Goal: Answer question/provide support: Share knowledge or assist other users

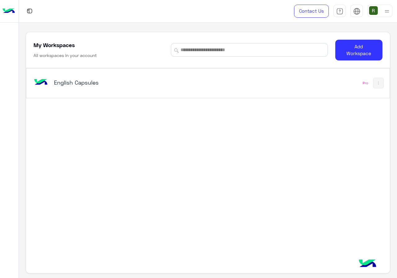
click at [146, 79] on div "English Capsules" at bounding box center [137, 83] width 211 height 18
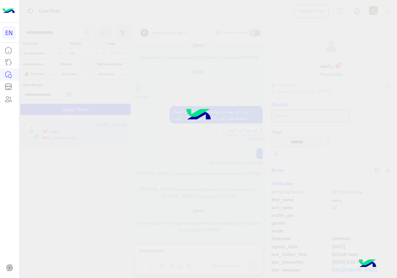
scroll to position [395, 0]
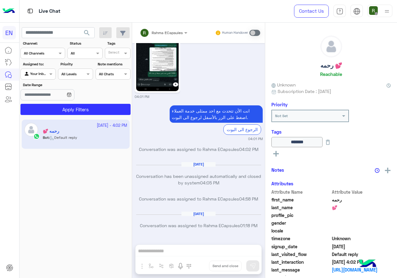
click at [51, 57] on div "Channel All Channels" at bounding box center [42, 53] width 45 height 11
click at [59, 76] on div "WhatsApp" at bounding box center [42, 78] width 45 height 12
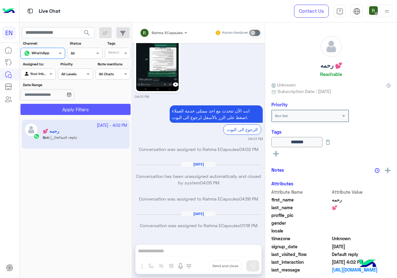
click at [74, 106] on button "Apply Filters" at bounding box center [75, 109] width 110 height 11
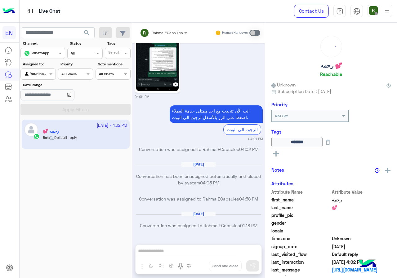
click at [44, 74] on div at bounding box center [38, 73] width 34 height 6
click at [43, 118] on div "Your Team" at bounding box center [38, 122] width 36 height 12
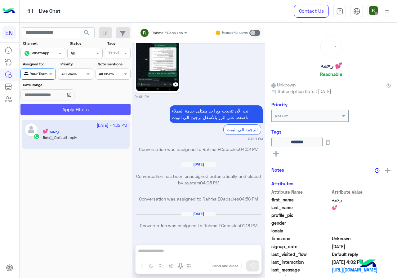
click at [52, 110] on button "Apply Filters" at bounding box center [75, 109] width 110 height 11
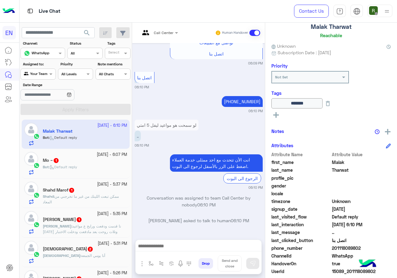
scroll to position [69, 0]
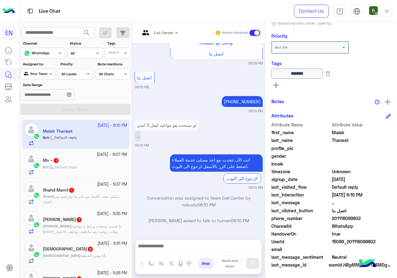
drag, startPoint x: 333, startPoint y: 218, endPoint x: 364, endPoint y: 218, distance: 31.7
click at [364, 218] on span "201118089802" at bounding box center [361, 218] width 59 height 7
copy span "01118089802"
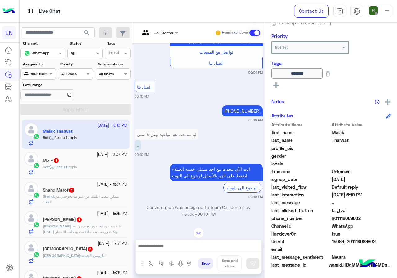
scroll to position [398, 0]
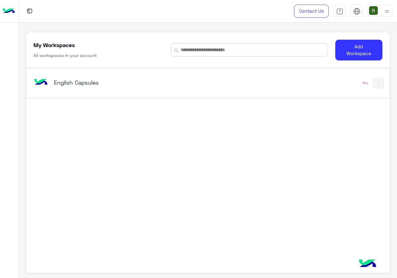
click at [138, 76] on div "English Capsules" at bounding box center [137, 83] width 211 height 18
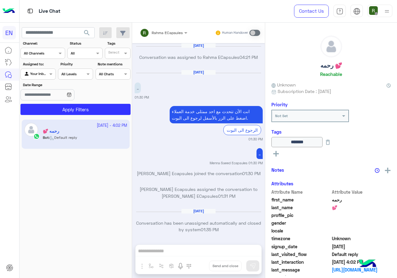
scroll to position [395, 0]
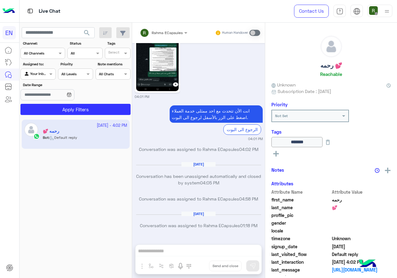
click at [45, 74] on div at bounding box center [38, 73] width 34 height 6
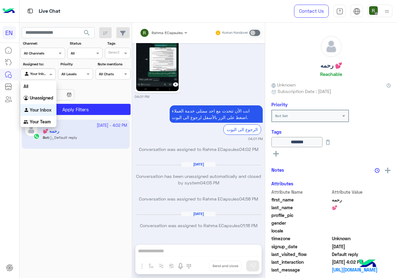
click at [45, 74] on div at bounding box center [38, 73] width 34 height 6
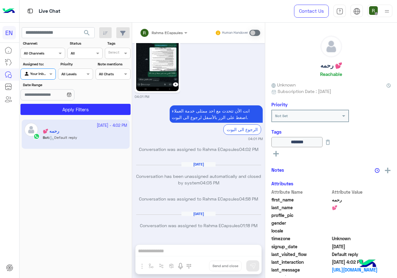
click at [59, 46] on div "Channel: Channel All Channels" at bounding box center [42, 50] width 45 height 18
click at [55, 56] on div "Channel All Channels" at bounding box center [39, 54] width 36 height 6
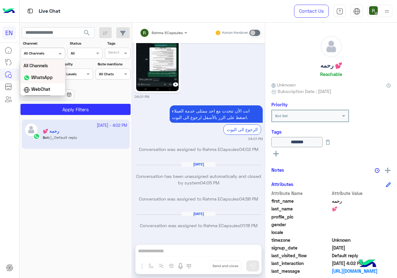
click at [52, 79] on b "WhatsApp" at bounding box center [41, 77] width 21 height 5
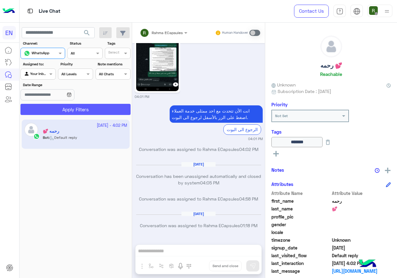
click at [56, 105] on button "Apply Filters" at bounding box center [75, 109] width 110 height 11
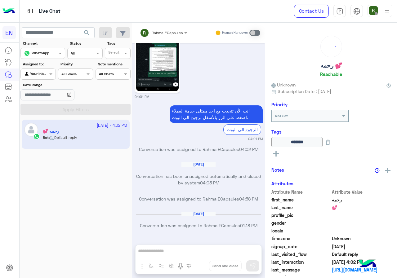
click at [47, 70] on div "Agent Filter Your Inbox" at bounding box center [37, 74] width 35 height 11
click at [46, 124] on b "Your Team" at bounding box center [40, 121] width 21 height 5
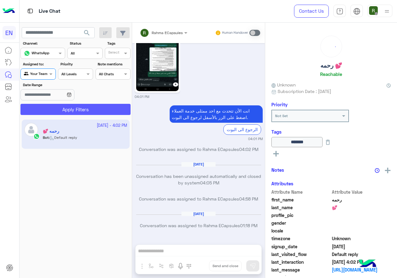
click at [55, 110] on button "Apply Filters" at bounding box center [75, 109] width 110 height 11
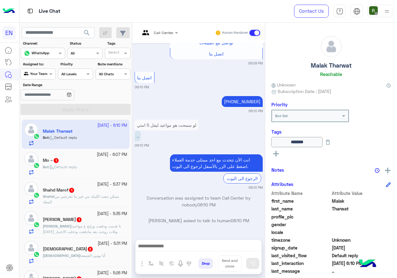
scroll to position [69, 0]
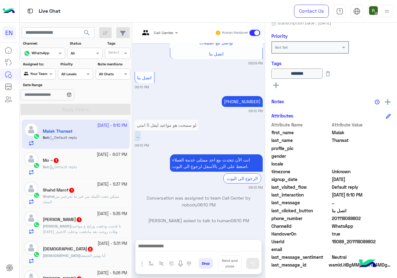
drag, startPoint x: 333, startPoint y: 217, endPoint x: 360, endPoint y: 217, distance: 26.7
click at [360, 217] on span "201118089802" at bounding box center [361, 218] width 59 height 7
copy span "01118089802"
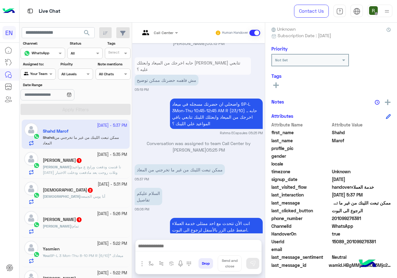
scroll to position [56, 0]
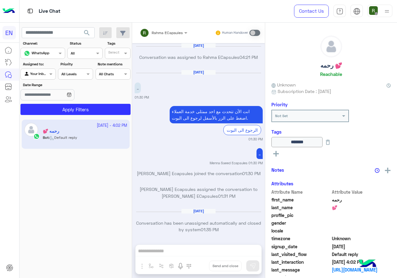
click at [37, 75] on input "text" at bounding box center [31, 74] width 14 height 6
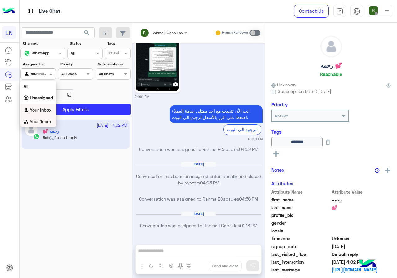
click at [44, 121] on b "Your Team" at bounding box center [40, 121] width 21 height 5
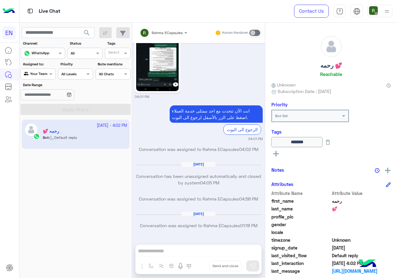
click at [85, 33] on span "search" at bounding box center [86, 32] width 7 height 7
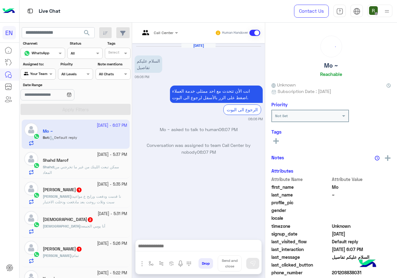
scroll to position [54, 0]
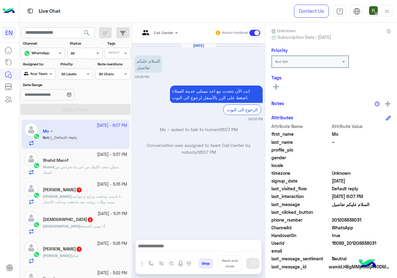
drag, startPoint x: 334, startPoint y: 220, endPoint x: 360, endPoint y: 220, distance: 25.1
click at [360, 220] on span "201208838031" at bounding box center [361, 220] width 59 height 7
copy span "01208838031"
click at [159, 33] on input "text" at bounding box center [151, 32] width 23 height 6
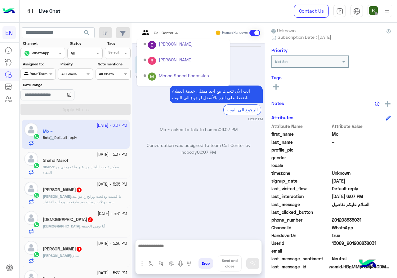
scroll to position [103, 0]
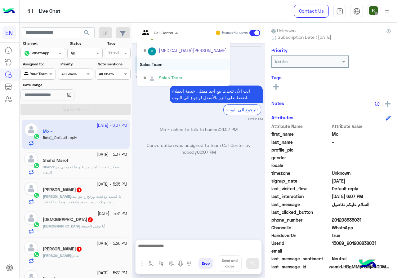
click at [164, 64] on div "Sales Team" at bounding box center [183, 64] width 93 height 11
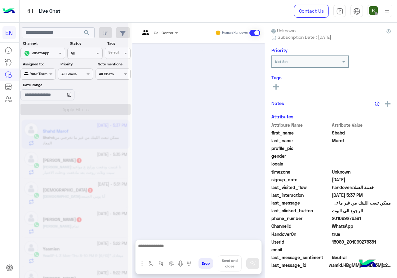
scroll to position [345, 0]
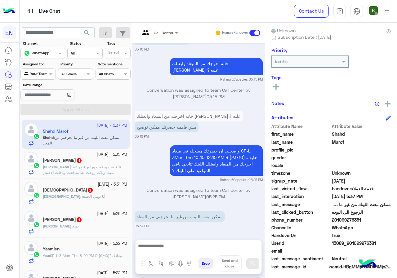
drag, startPoint x: 334, startPoint y: 219, endPoint x: 360, endPoint y: 218, distance: 26.1
click at [360, 218] on span "201099276381" at bounding box center [361, 220] width 59 height 7
copy span "01099276381"
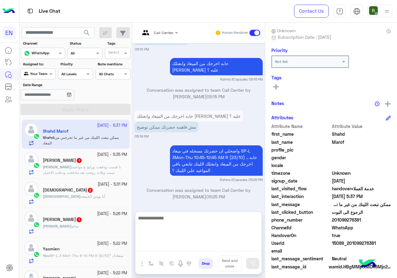
click at [195, 249] on textarea at bounding box center [199, 232] width 126 height 37
type textarea "*"
type textarea "**********"
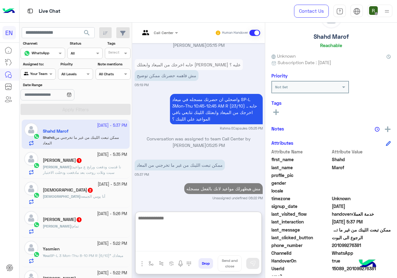
scroll to position [0, 0]
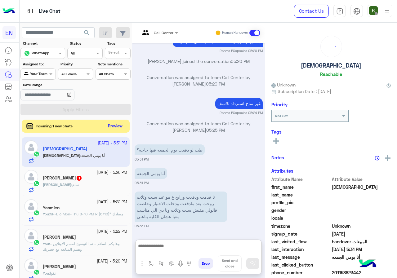
click at [113, 125] on button "Preview" at bounding box center [115, 126] width 19 height 8
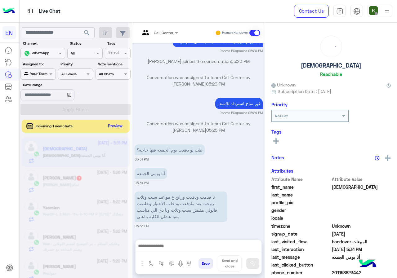
scroll to position [723, 0]
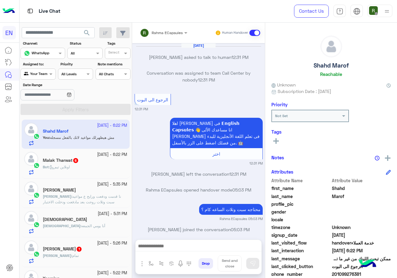
scroll to position [327, 0]
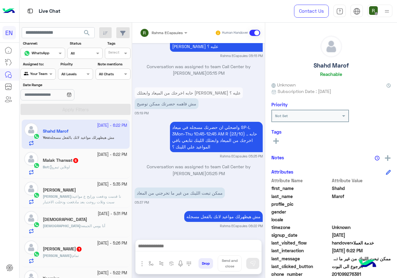
click at [87, 164] on div "Bot : اونلاين تيم" at bounding box center [85, 169] width 84 height 11
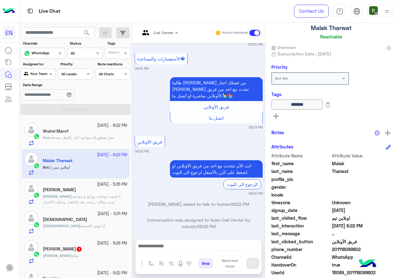
scroll to position [69, 0]
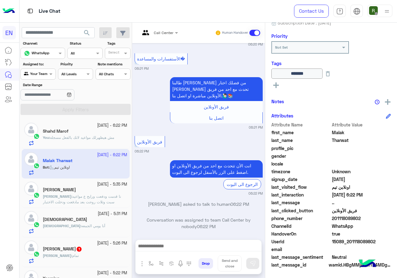
drag, startPoint x: 333, startPoint y: 218, endPoint x: 368, endPoint y: 222, distance: 35.3
click at [368, 222] on div "phone_number 201118089802" at bounding box center [331, 219] width 119 height 8
drag, startPoint x: 358, startPoint y: 223, endPoint x: 330, endPoint y: 228, distance: 29.0
click at [330, 229] on div "ChannelId WhatsApp" at bounding box center [331, 227] width 119 height 8
drag, startPoint x: 333, startPoint y: 216, endPoint x: 366, endPoint y: 218, distance: 32.6
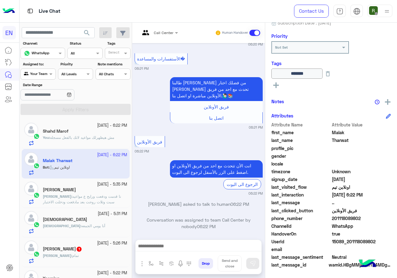
click at [366, 218] on span "201118089802" at bounding box center [361, 218] width 59 height 7
copy span "01118089802"
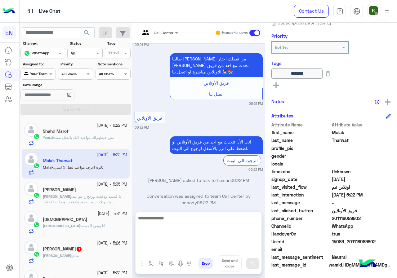
click at [172, 245] on textarea at bounding box center [199, 232] width 126 height 37
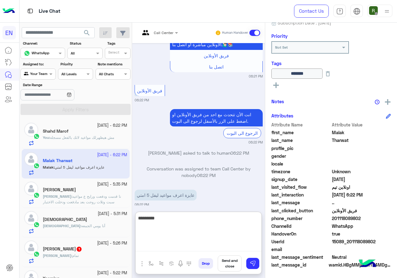
scroll to position [509, 0]
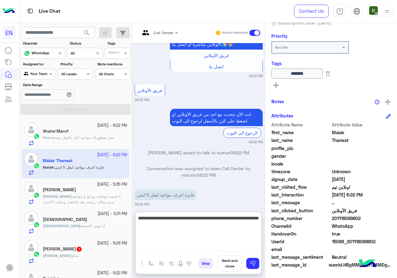
type textarea "**********"
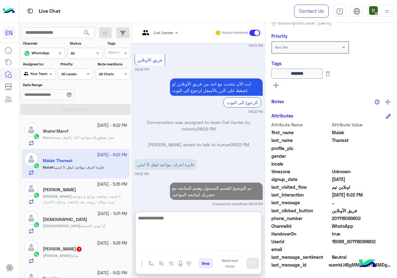
scroll to position [31, 0]
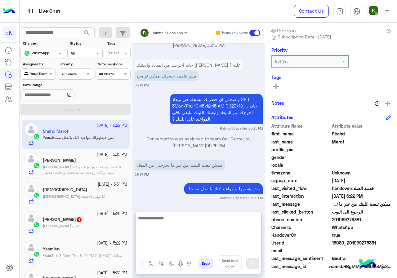
scroll to position [56, 0]
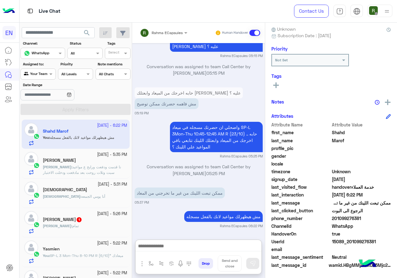
click at [79, 173] on span "نا قدمت ودفعت ورايح ع مواعيد سبت وتلات روحت بعد مادفعت ودخلت الاختبار وخلصت قال…" at bounding box center [84, 175] width 83 height 21
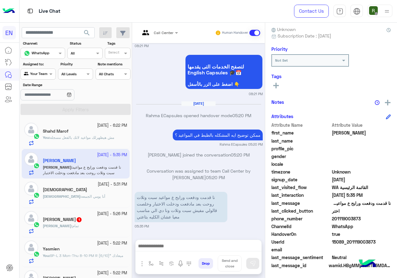
scroll to position [56, 0]
drag, startPoint x: 333, startPoint y: 218, endPoint x: 362, endPoint y: 220, distance: 28.6
click at [362, 220] on span "201119003873" at bounding box center [361, 218] width 59 height 7
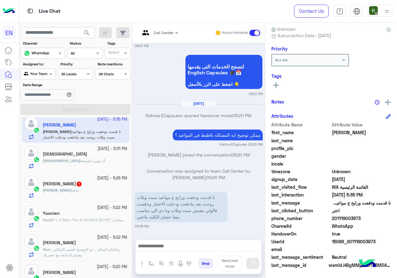
scroll to position [62, 0]
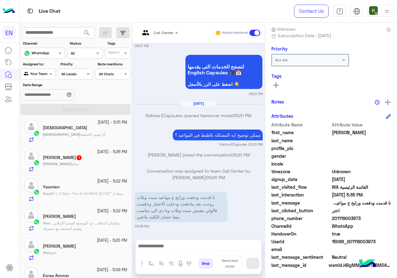
click at [91, 167] on div "Haneen : تمام" at bounding box center [85, 166] width 84 height 11
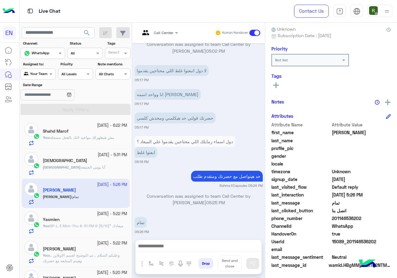
click at [93, 165] on div "Adham : أنا يومي الجمعه" at bounding box center [85, 170] width 84 height 11
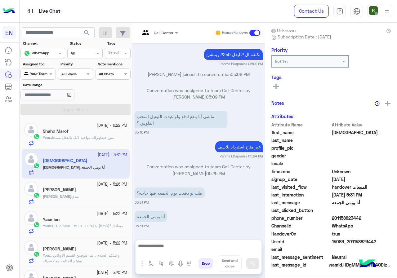
scroll to position [56, 0]
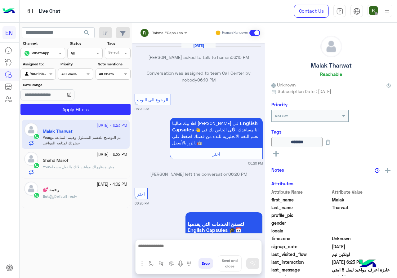
scroll to position [427, 0]
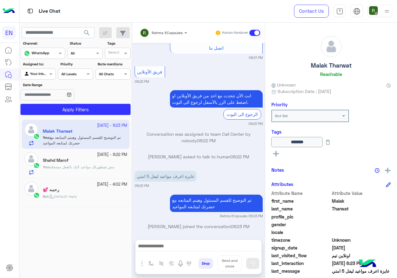
click at [172, 36] on div "Rahma ECapsules" at bounding box center [161, 33] width 43 height 12
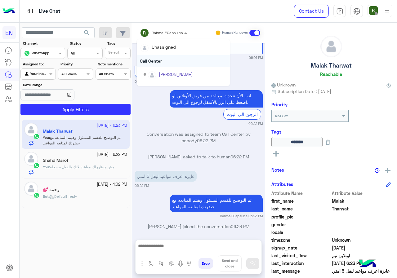
click at [167, 58] on div "Call Center" at bounding box center [183, 60] width 93 height 11
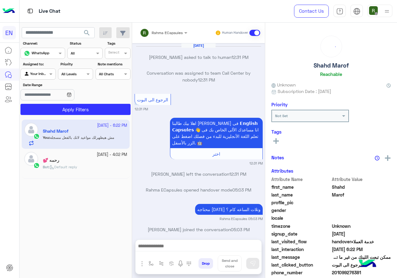
scroll to position [327, 0]
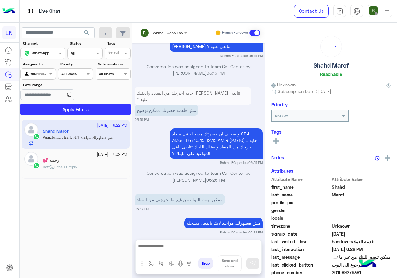
click at [161, 34] on input "text" at bounding box center [155, 32] width 31 height 6
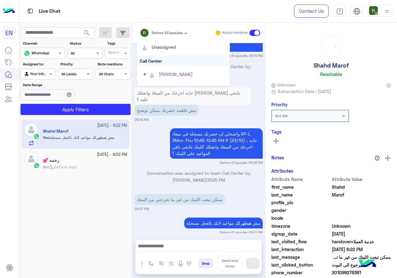
click at [159, 59] on div "Call Center" at bounding box center [183, 60] width 93 height 11
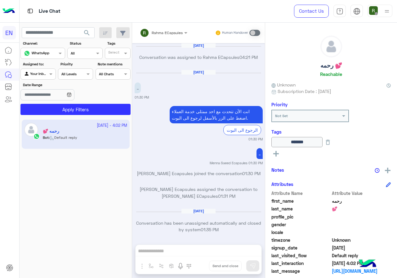
scroll to position [395, 0]
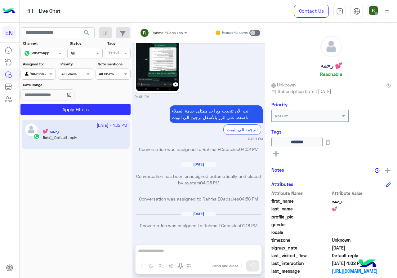
click at [45, 77] on div "Your Inbox" at bounding box center [36, 74] width 24 height 6
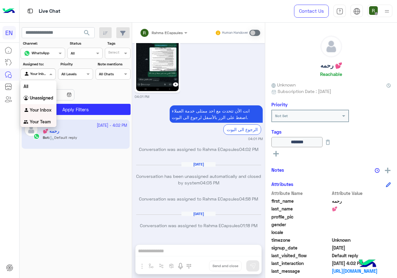
click at [45, 119] on b "Your Team" at bounding box center [40, 121] width 21 height 5
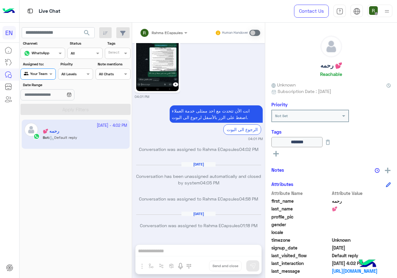
click at [69, 103] on section "Channel: Channel WhatsApp Status Channel All Tags Select Assigned to: Agent Fil…" at bounding box center [75, 78] width 103 height 74
click at [89, 33] on span "search" at bounding box center [86, 32] width 7 height 7
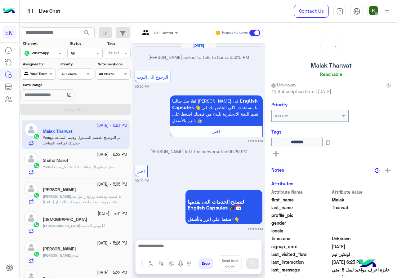
scroll to position [427, 0]
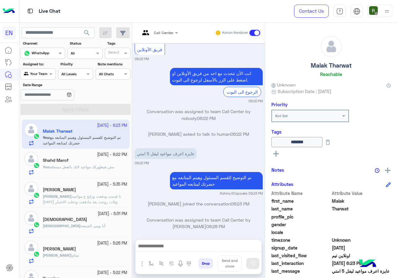
click at [78, 197] on span "نا قدمت ودفعت ورايح ع مواعيد سبت وتلات روحت بعد مادفعت ودخلت الاختبار وخلصت قال…" at bounding box center [82, 204] width 78 height 21
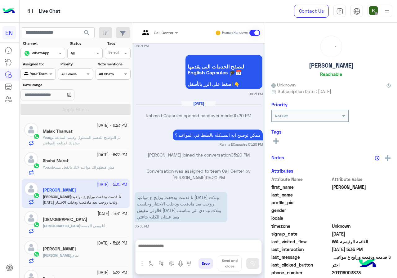
scroll to position [54, 0]
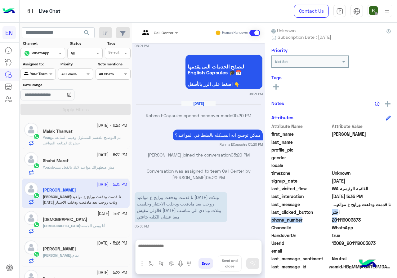
drag, startPoint x: 334, startPoint y: 217, endPoint x: 358, endPoint y: 216, distance: 24.5
click at [358, 216] on div "Attribute Name Attribute Value first_name Mustafa last_name profile_pic gender …" at bounding box center [331, 197] width 119 height 148
click at [355, 222] on span "201119003873" at bounding box center [361, 220] width 59 height 7
drag, startPoint x: 334, startPoint y: 218, endPoint x: 365, endPoint y: 220, distance: 30.5
click at [365, 220] on span "201119003873" at bounding box center [361, 220] width 59 height 7
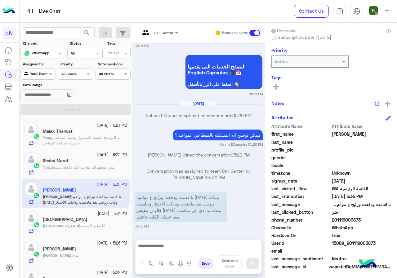
copy span "01119003873"
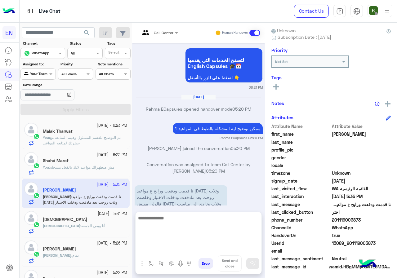
click at [205, 248] on textarea at bounding box center [199, 232] width 126 height 37
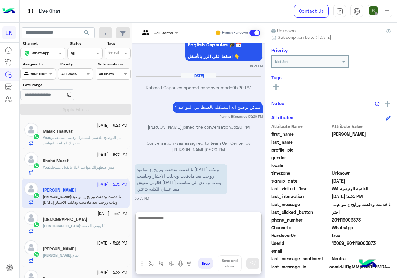
click at [164, 216] on textarea at bounding box center [199, 232] width 126 height 37
type textarea "*"
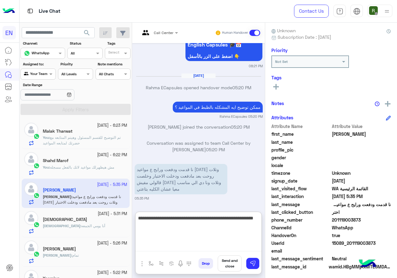
type textarea "**********"
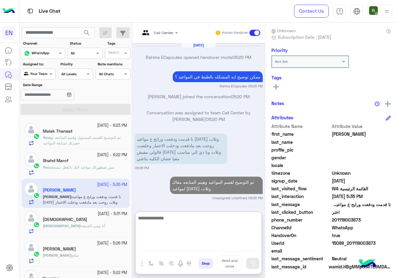
scroll to position [31, 0]
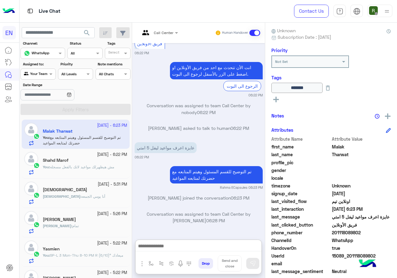
click at [87, 196] on div "Adham : أنا يومي الجمعه" at bounding box center [85, 199] width 84 height 11
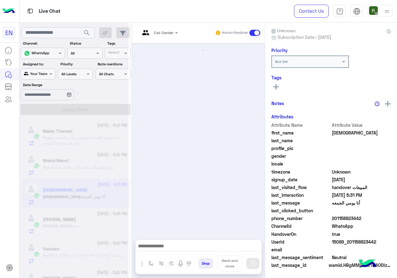
scroll to position [119, 0]
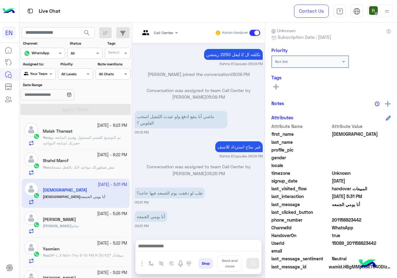
drag, startPoint x: 333, startPoint y: 218, endPoint x: 376, endPoint y: 219, distance: 43.1
click at [376, 219] on span "201158823442" at bounding box center [361, 220] width 59 height 7
copy span "01158823442"
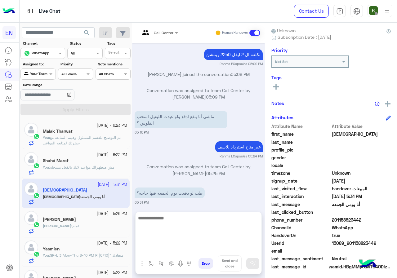
click at [166, 247] on textarea at bounding box center [199, 232] width 126 height 37
type textarea "**********"
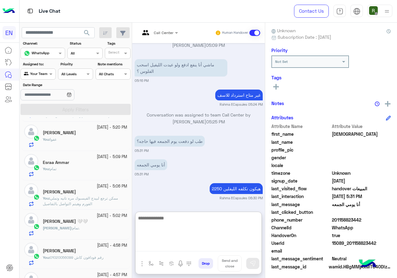
scroll to position [186, 0]
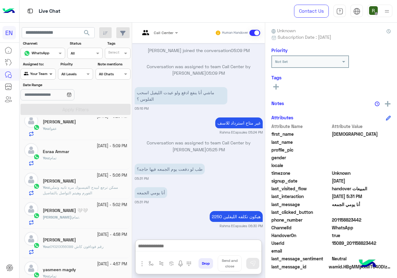
click at [48, 76] on span at bounding box center [52, 74] width 8 height 7
click at [48, 110] on b "Your Inbox" at bounding box center [41, 109] width 22 height 5
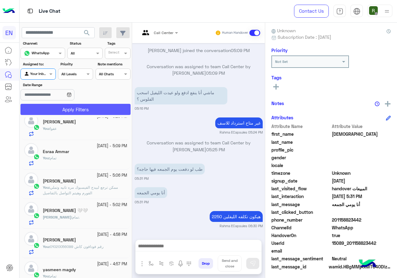
click at [54, 110] on button "Apply Filters" at bounding box center [75, 109] width 110 height 11
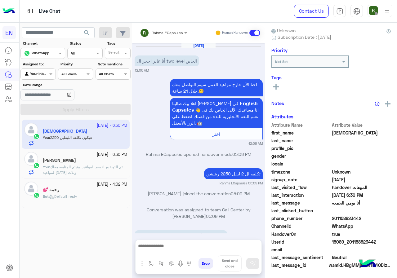
scroll to position [143, 0]
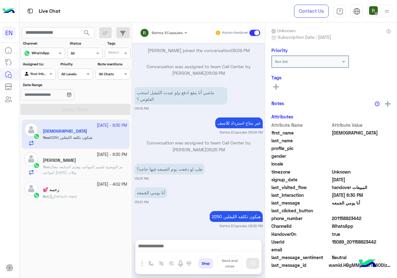
click at [159, 29] on input "text" at bounding box center [155, 32] width 31 height 6
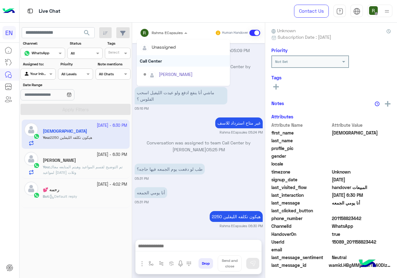
click at [163, 61] on div "Call Center" at bounding box center [183, 60] width 93 height 11
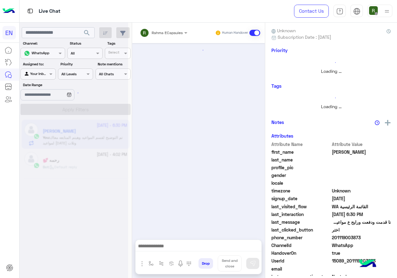
click at [166, 34] on span "Rahma ECapsules" at bounding box center [167, 32] width 31 height 5
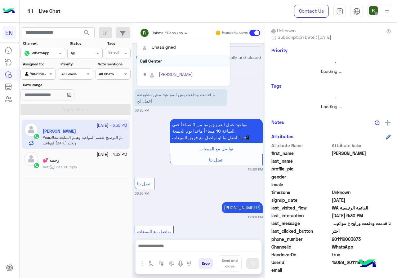
scroll to position [431, 0]
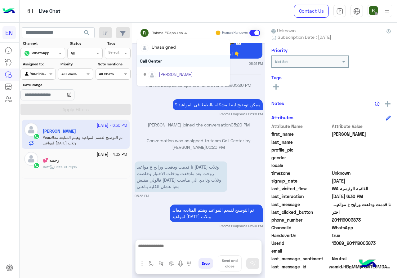
click at [164, 60] on div "Call Center" at bounding box center [183, 60] width 93 height 11
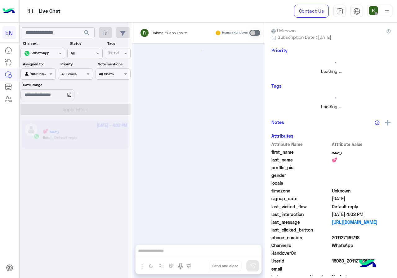
scroll to position [395, 0]
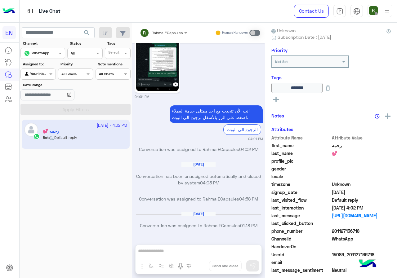
click at [41, 75] on div at bounding box center [38, 73] width 34 height 6
click at [41, 99] on b "Unassigned" at bounding box center [42, 97] width 24 height 5
click at [51, 112] on button "Apply Filters" at bounding box center [75, 109] width 110 height 11
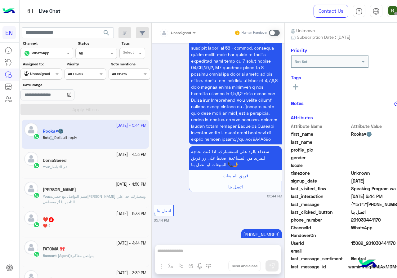
click at [79, 219] on div "❤️ 8" at bounding box center [95, 220] width 104 height 7
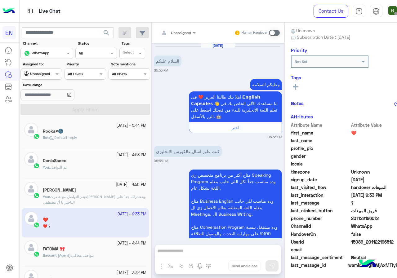
scroll to position [669, 0]
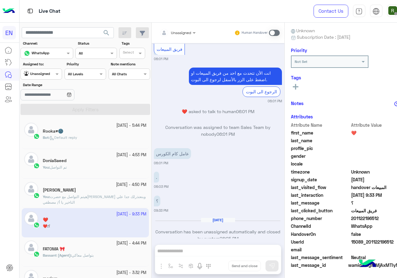
click at [95, 147] on div "2 October - 5:44 PM Rooka♥🌚 Bot : Default reply" at bounding box center [85, 134] width 127 height 29
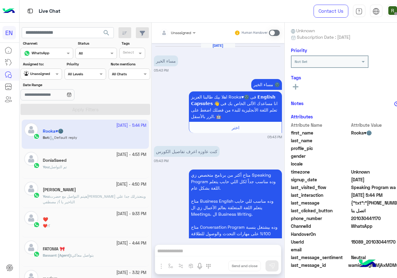
scroll to position [507, 0]
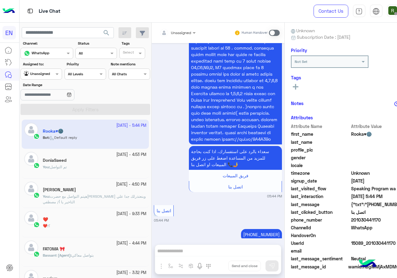
drag, startPoint x: 348, startPoint y: 218, endPoint x: 383, endPoint y: 218, distance: 35.1
click at [383, 218] on span "201030441170" at bounding box center [380, 220] width 59 height 7
copy span "01030441170"
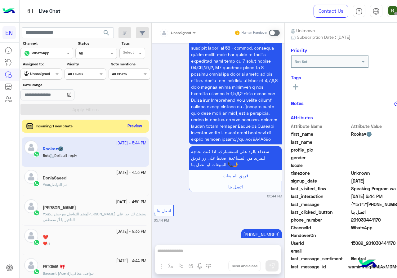
click at [127, 125] on button "Preview" at bounding box center [134, 126] width 19 height 8
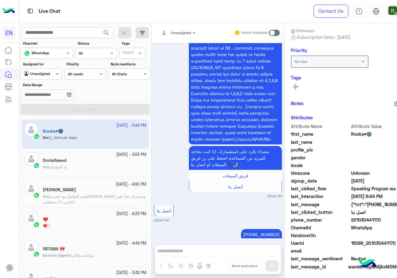
click at [167, 27] on div "Unassigned" at bounding box center [175, 33] width 32 height 12
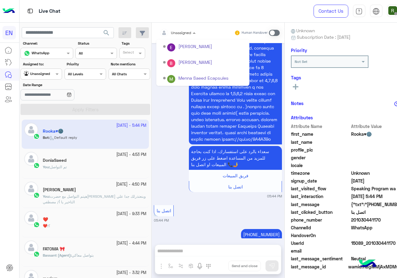
scroll to position [103, 0]
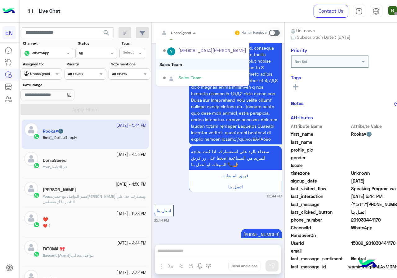
click at [182, 65] on div "Sales Team" at bounding box center [202, 64] width 93 height 11
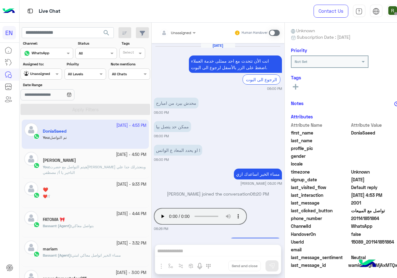
scroll to position [318, 0]
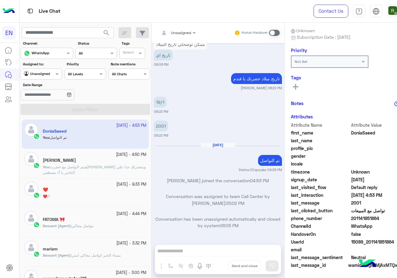
click at [175, 36] on div "Unassigned" at bounding box center [175, 33] width 32 height 12
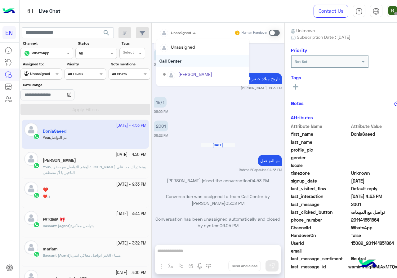
click at [175, 57] on div "Call Center" at bounding box center [202, 60] width 93 height 11
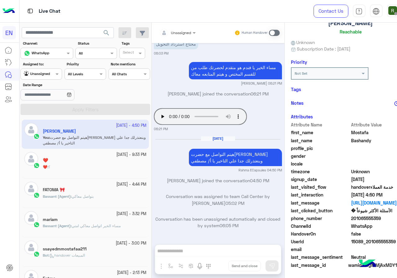
scroll to position [54, 0]
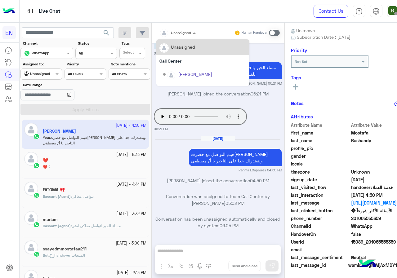
click at [173, 35] on div "Unassigned" at bounding box center [181, 33] width 20 height 6
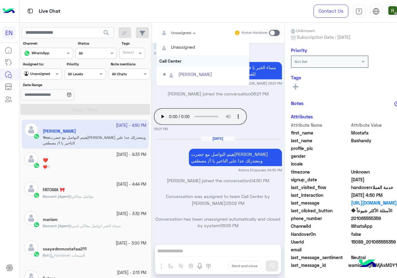
click at [174, 66] on div "Call Center" at bounding box center [202, 60] width 93 height 11
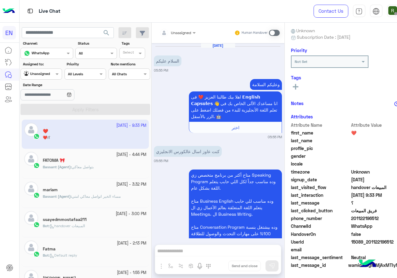
scroll to position [669, 0]
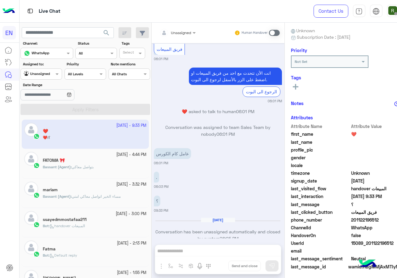
click at [173, 29] on input "text" at bounding box center [170, 32] width 22 height 6
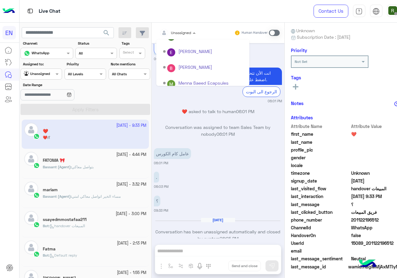
scroll to position [0, 0]
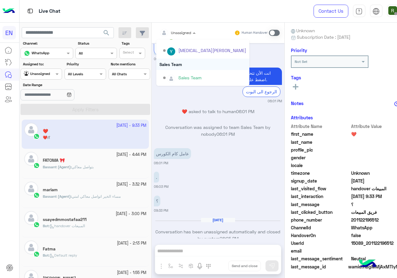
click at [187, 67] on div "Sales Team" at bounding box center [202, 64] width 93 height 11
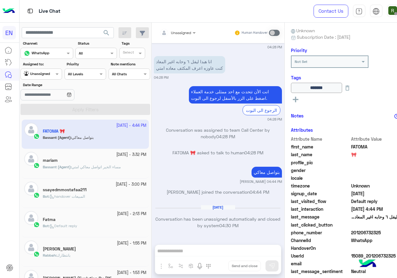
click at [45, 76] on div at bounding box center [41, 73] width 41 height 6
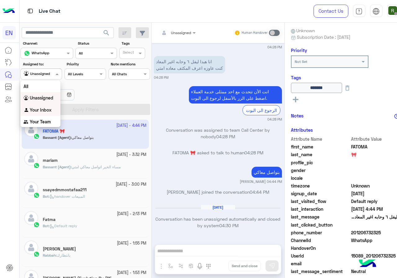
click at [49, 110] on b "Your Inbox" at bounding box center [41, 109] width 22 height 5
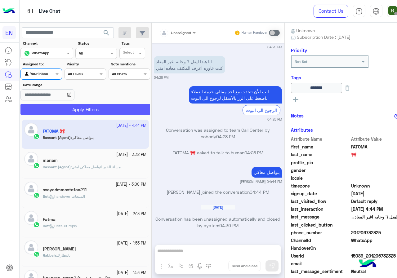
click at [53, 110] on button "Apply Filters" at bounding box center [85, 109] width 130 height 11
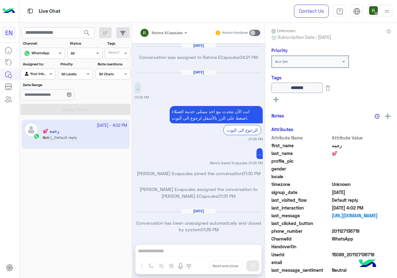
scroll to position [395, 0]
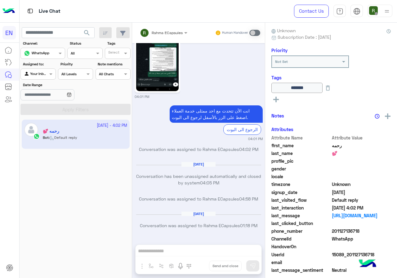
click at [43, 77] on div "Your Inbox" at bounding box center [36, 74] width 24 height 6
click at [46, 119] on b "Your Team" at bounding box center [40, 121] width 21 height 5
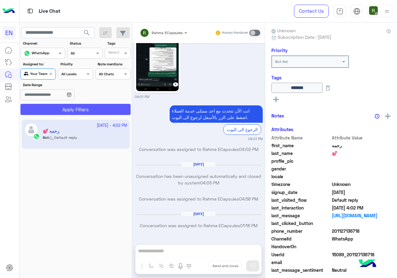
click at [54, 111] on button "Apply Filters" at bounding box center [75, 109] width 110 height 11
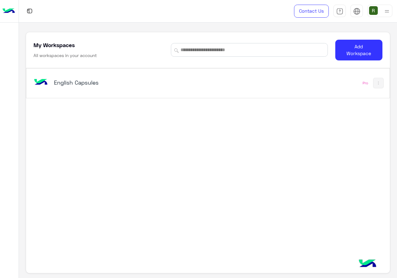
click at [155, 83] on h5 "English Capsules" at bounding box center [117, 82] width 127 height 7
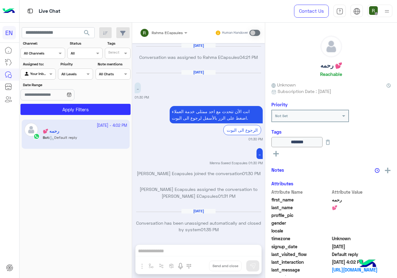
scroll to position [395, 0]
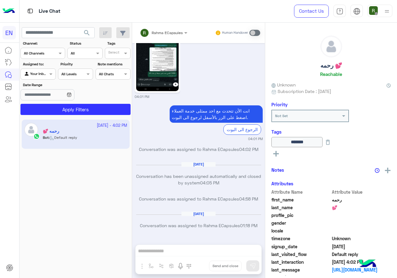
click at [40, 74] on div at bounding box center [38, 73] width 34 height 6
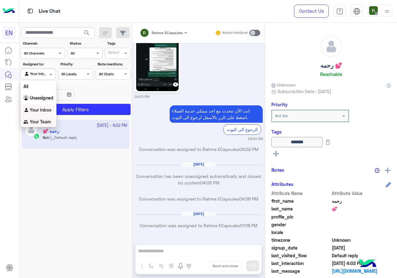
click at [40, 125] on div "Your Team" at bounding box center [38, 122] width 36 height 12
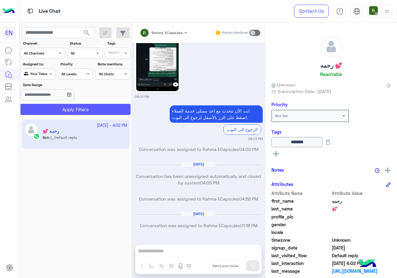
click at [56, 109] on button "Apply Filters" at bounding box center [75, 109] width 110 height 11
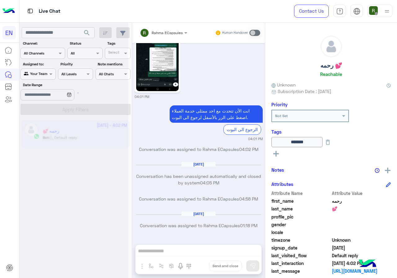
scroll to position [0, 0]
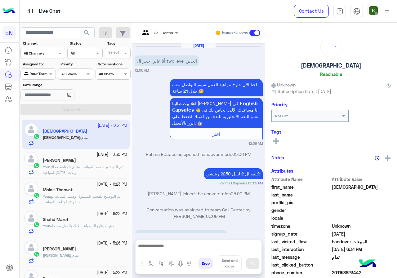
scroll to position [190, 0]
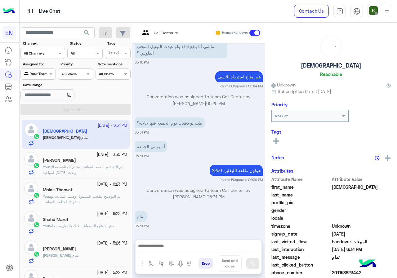
click at [39, 66] on label "Assigned to:" at bounding box center [39, 64] width 32 height 6
click at [39, 72] on div at bounding box center [38, 73] width 34 height 6
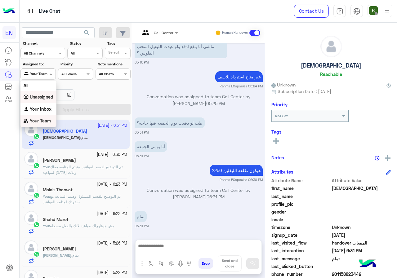
click at [40, 97] on b "Unassigned" at bounding box center [42, 96] width 24 height 5
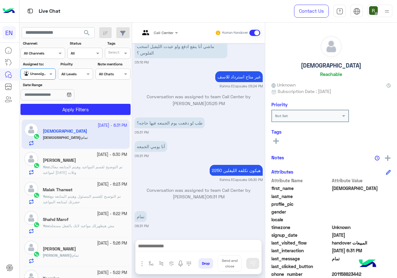
click at [173, 111] on div "Conversation was assigned to team Call Center by [PERSON_NAME] ECapsules 05:25 …" at bounding box center [199, 102] width 128 height 18
